Goal: Task Accomplishment & Management: Manage account settings

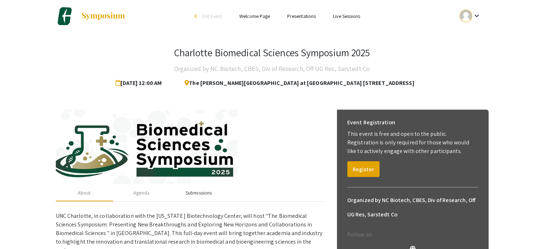
click at [196, 195] on div "Submissions" at bounding box center [199, 193] width 26 height 8
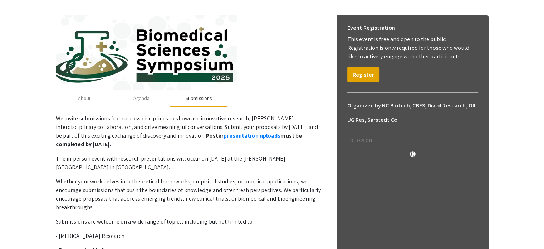
scroll to position [143, 0]
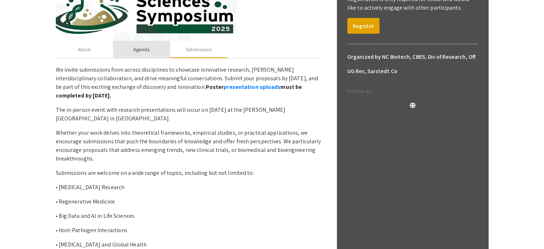
click at [155, 53] on div "Agenda" at bounding box center [141, 49] width 57 height 17
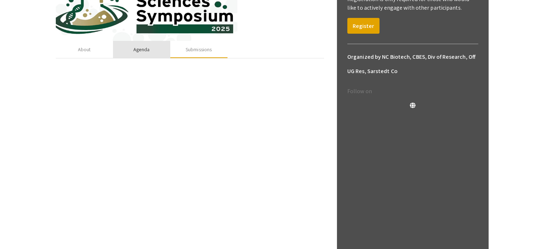
scroll to position [59, 0]
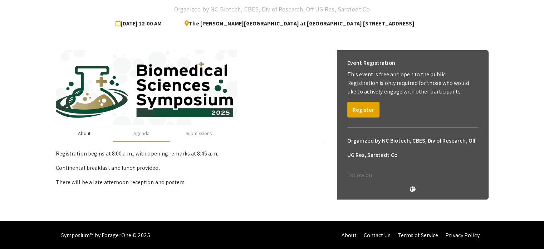
click at [87, 137] on div "About" at bounding box center [84, 132] width 57 height 17
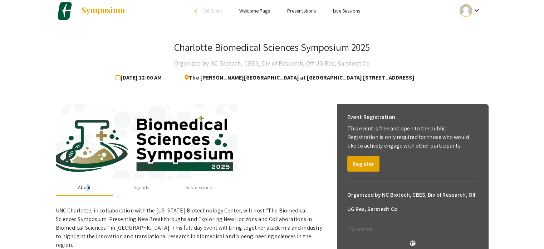
scroll to position [0, 0]
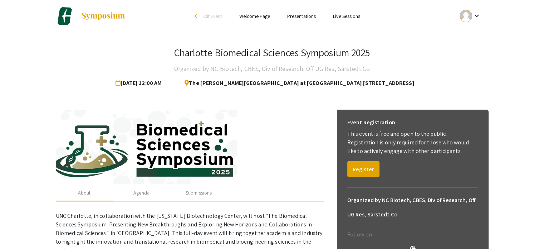
click at [316, 68] on h4 "Organized by NC Biotech, CBES, Div of Research, Off UG Res, Sarstedt Co" at bounding box center [272, 69] width 196 height 14
click at [312, 18] on link "Presentations" at bounding box center [301, 16] width 29 height 6
click at [310, 14] on link "Presentations" at bounding box center [301, 16] width 29 height 6
click at [305, 18] on link "Presentations" at bounding box center [301, 16] width 29 height 6
click at [305, 17] on link "Presentations" at bounding box center [301, 16] width 29 height 6
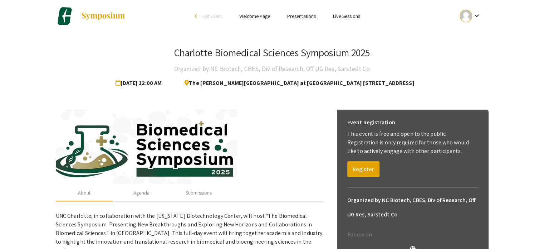
click at [305, 17] on link "Presentations" at bounding box center [301, 16] width 29 height 6
drag, startPoint x: 305, startPoint y: 17, endPoint x: 322, endPoint y: 73, distance: 59.1
click at [305, 17] on link "Presentations" at bounding box center [301, 16] width 29 height 6
click at [474, 19] on mat-icon "keyboard_arrow_down" at bounding box center [476, 15] width 9 height 9
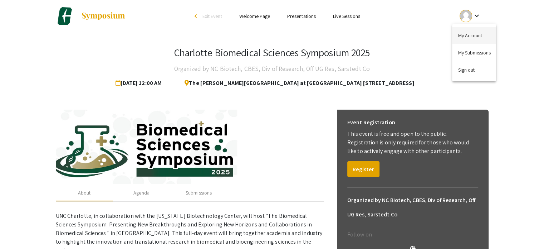
click at [475, 33] on button "My Account" at bounding box center [474, 35] width 44 height 17
